Goal: Register for event/course

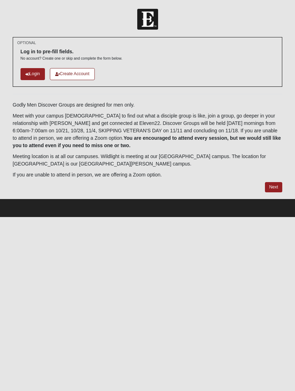
click at [279, 187] on link "Next" at bounding box center [273, 187] width 17 height 10
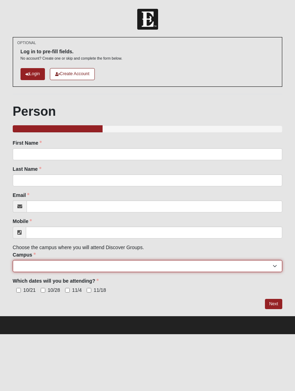
click at [275, 266] on select "[GEOGRAPHIC_DATA] [GEOGRAPHIC_DATA] (Coming Soon) Eleven22 Online [PERSON_NAME]…" at bounding box center [147, 266] width 269 height 12
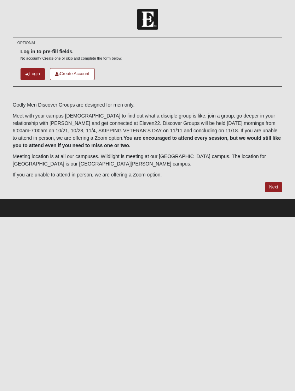
click at [32, 78] on link "Login" at bounding box center [32, 74] width 24 height 12
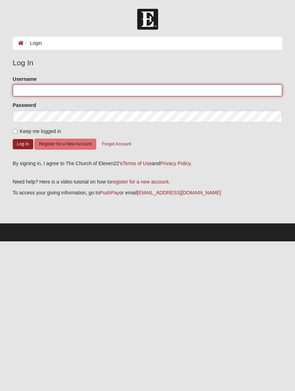
click at [40, 95] on input "Username" at bounding box center [147, 90] width 269 height 12
click at [152, 93] on input "Username" at bounding box center [147, 90] width 269 height 12
